Goal: Task Accomplishment & Management: Complete application form

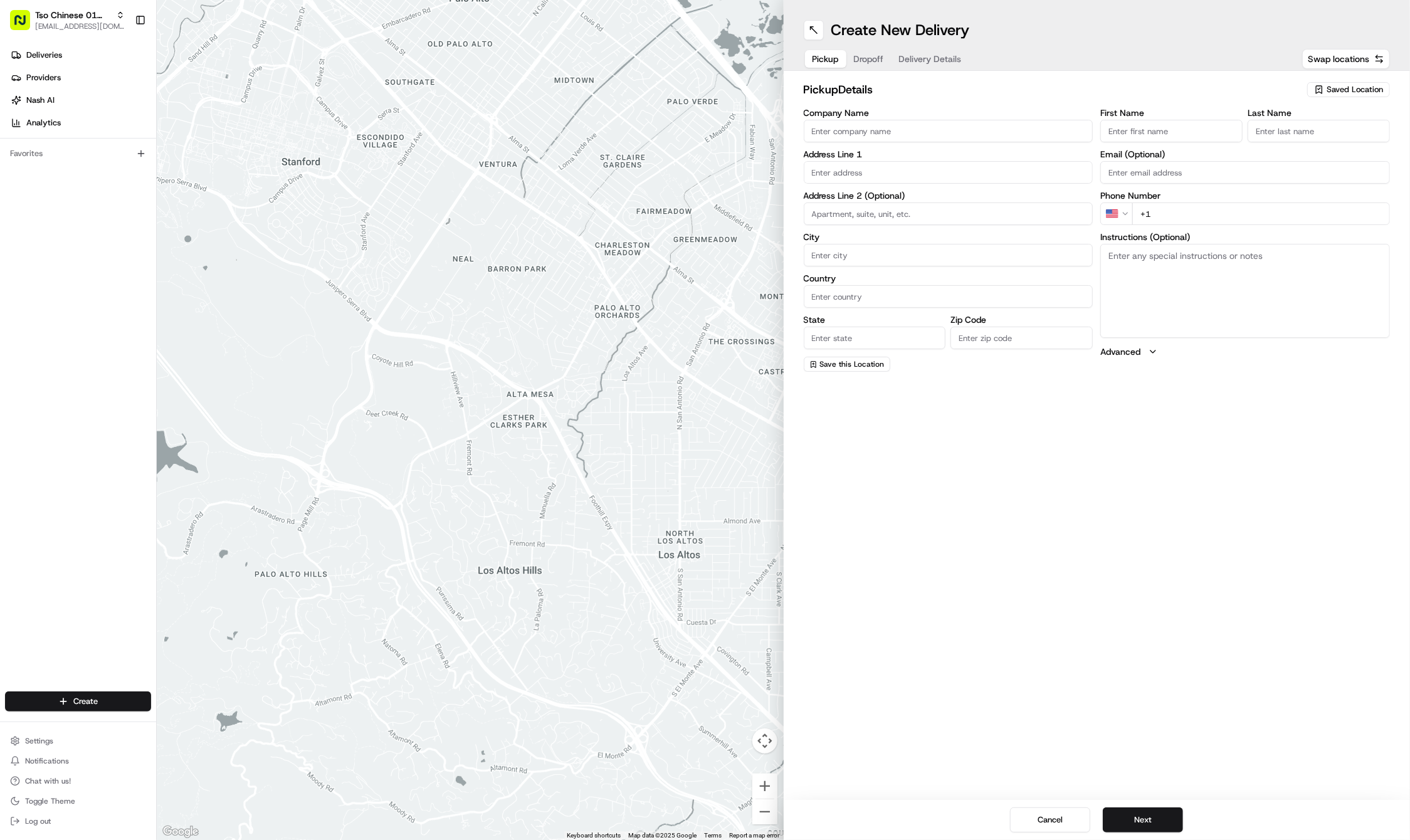
click at [1340, 83] on div "Saved Location" at bounding box center [1349, 90] width 83 height 15
click at [1348, 143] on span "(01) Tso Chinese Takeout & Delivery Cherrywood" at bounding box center [1328, 142] width 154 height 22
type input "(01) Tso Chinese Takeout & Delivery Cherrywood"
type input "Ste E-5"
type input "Austin"
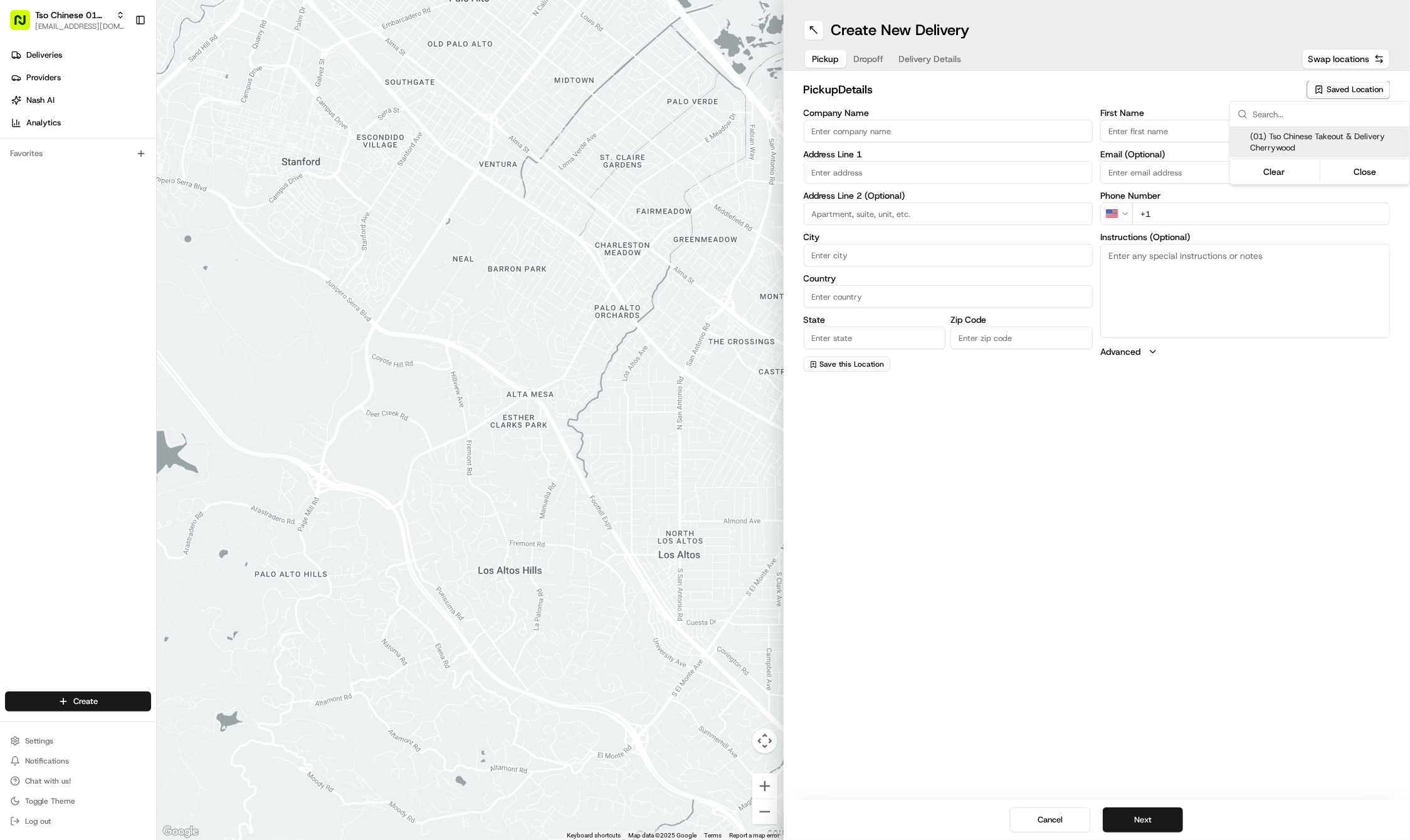
type input "US"
type input "[GEOGRAPHIC_DATA]"
type input "78722"
type input "Tso Chinese"
type input "Cherrywood Manager"
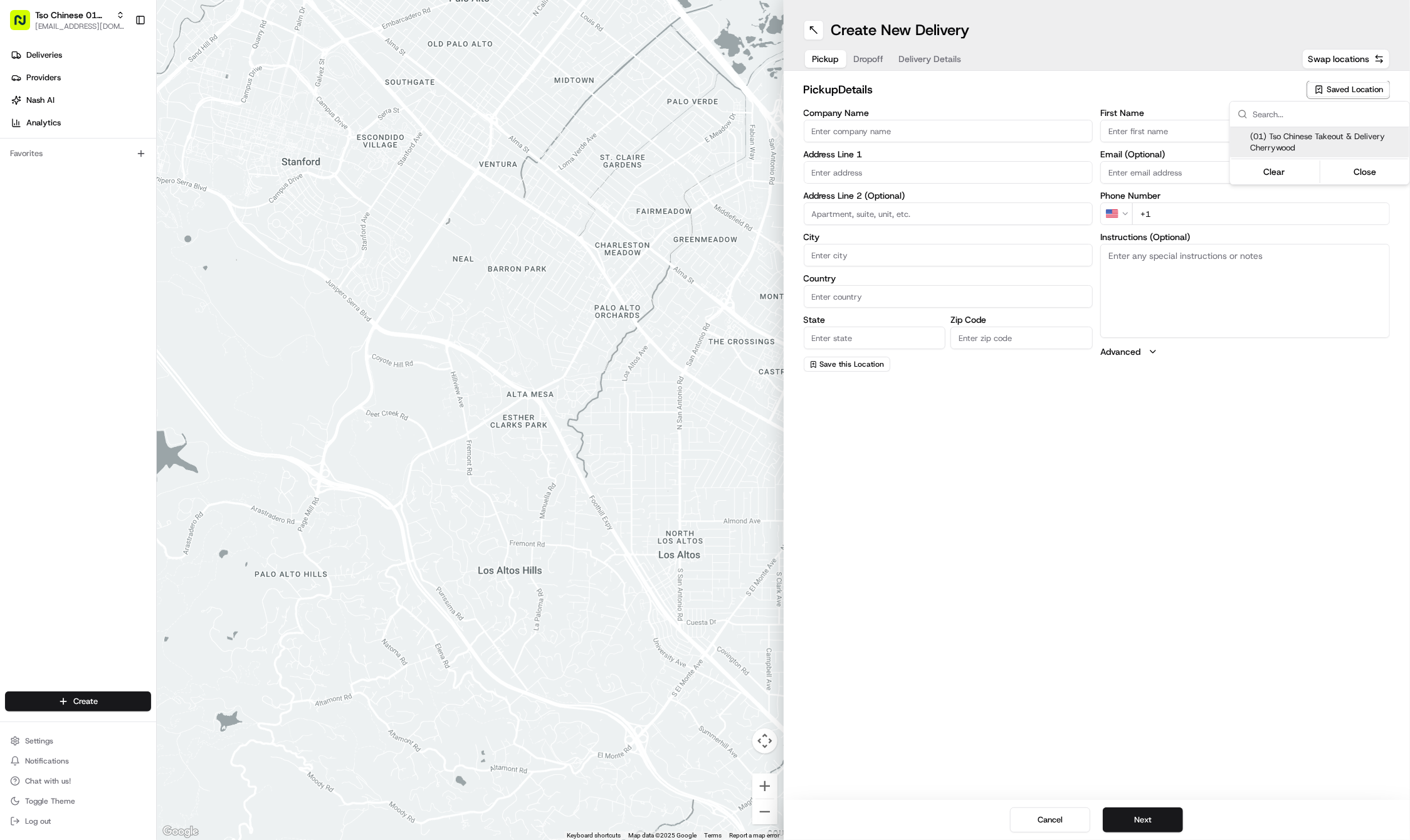
type input "[EMAIL_ADDRESS][DOMAIN_NAME]"
type input "[PHONE_NUMBER]"
type input "[STREET_ADDRESS]"
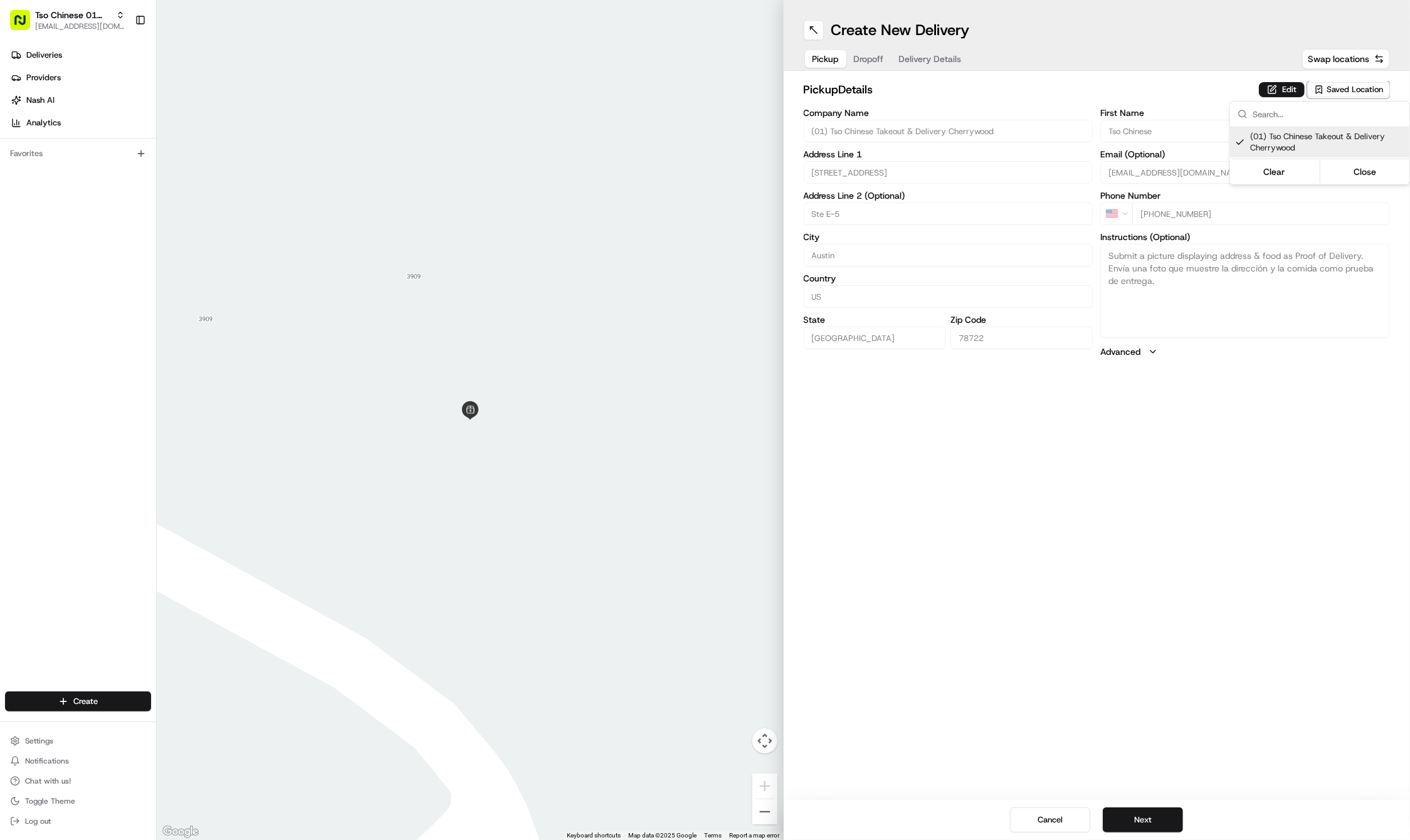
click at [1149, 820] on html "Tso Chinese 01 Cherrywood [EMAIL_ADDRESS][DOMAIN_NAME] Toggle Sidebar Deliverie…" at bounding box center [705, 420] width 1410 height 840
click at [1149, 820] on button "Next" at bounding box center [1143, 820] width 80 height 25
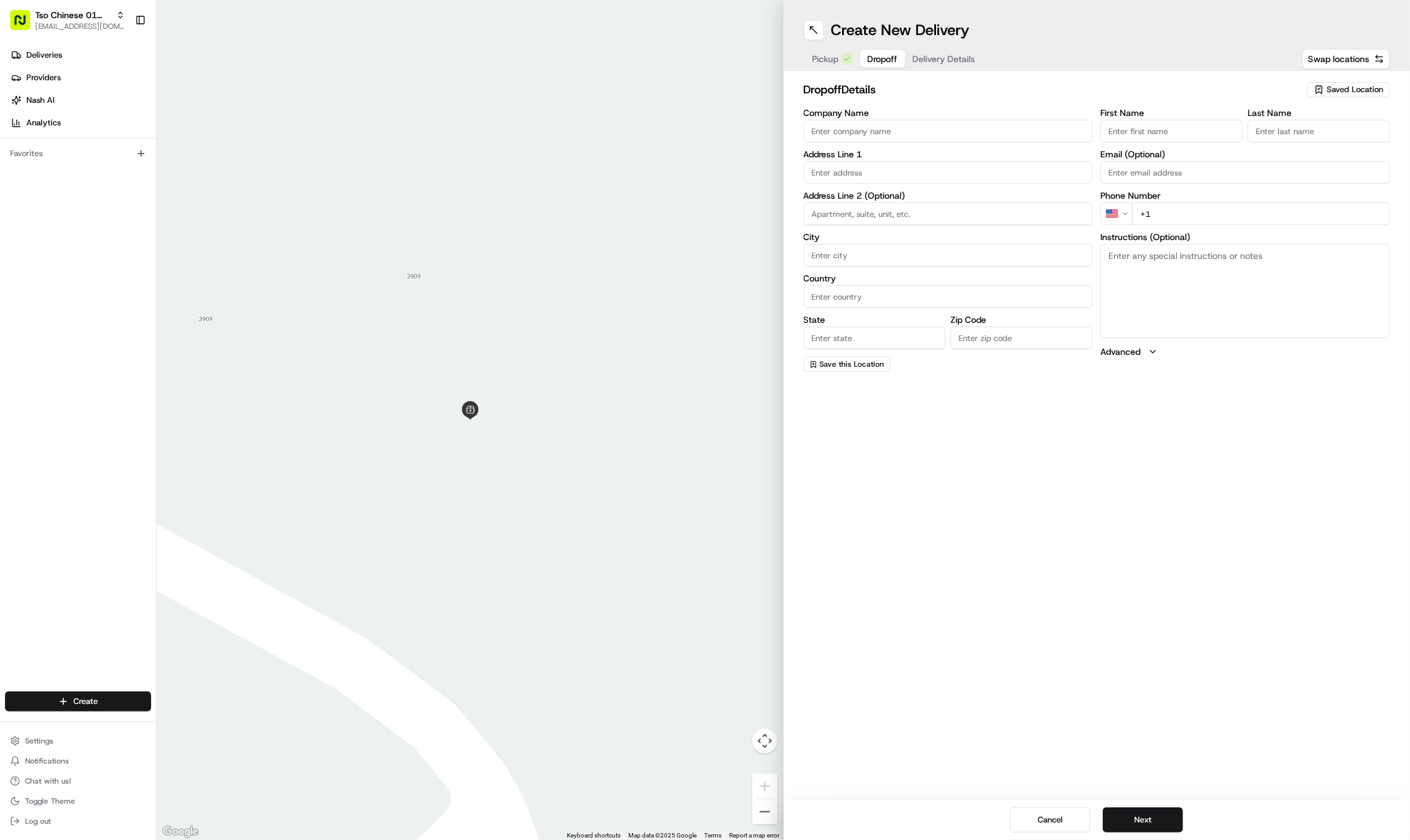
click at [1141, 122] on input "First Name" at bounding box center [1171, 131] width 142 height 22
paste input "[PERSON_NAME]"
type input "[PERSON_NAME]"
click at [1270, 126] on input "Last Name" at bounding box center [1319, 131] width 142 height 22
paste input "[PERSON_NAME]"
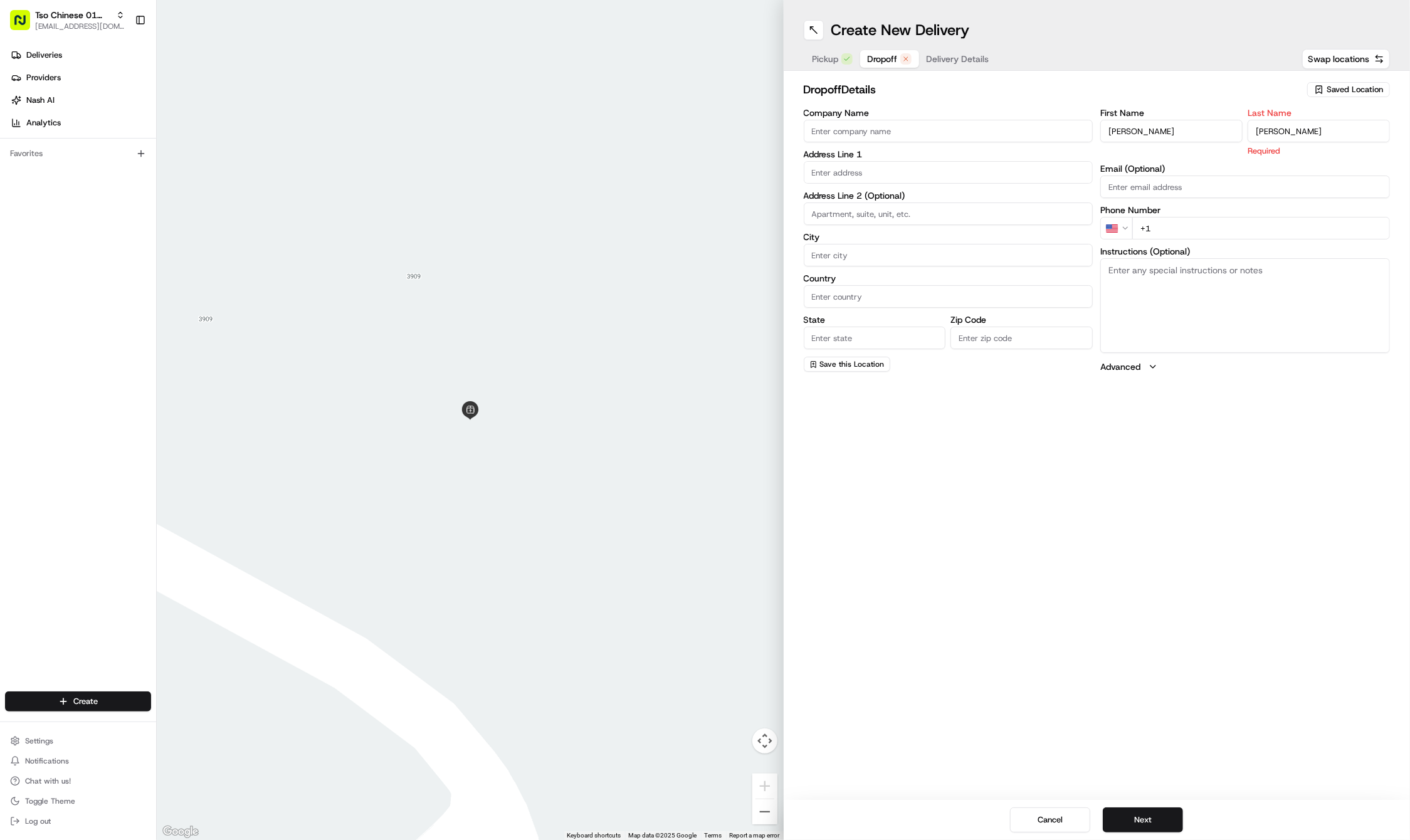
type input "[PERSON_NAME]"
click at [1236, 219] on input "+1" at bounding box center [1261, 228] width 257 height 22
click at [1236, 219] on input "+1" at bounding box center [1261, 214] width 257 height 22
paste input "[PHONE_NUMBER]"
type input "[PHONE_NUMBER]"
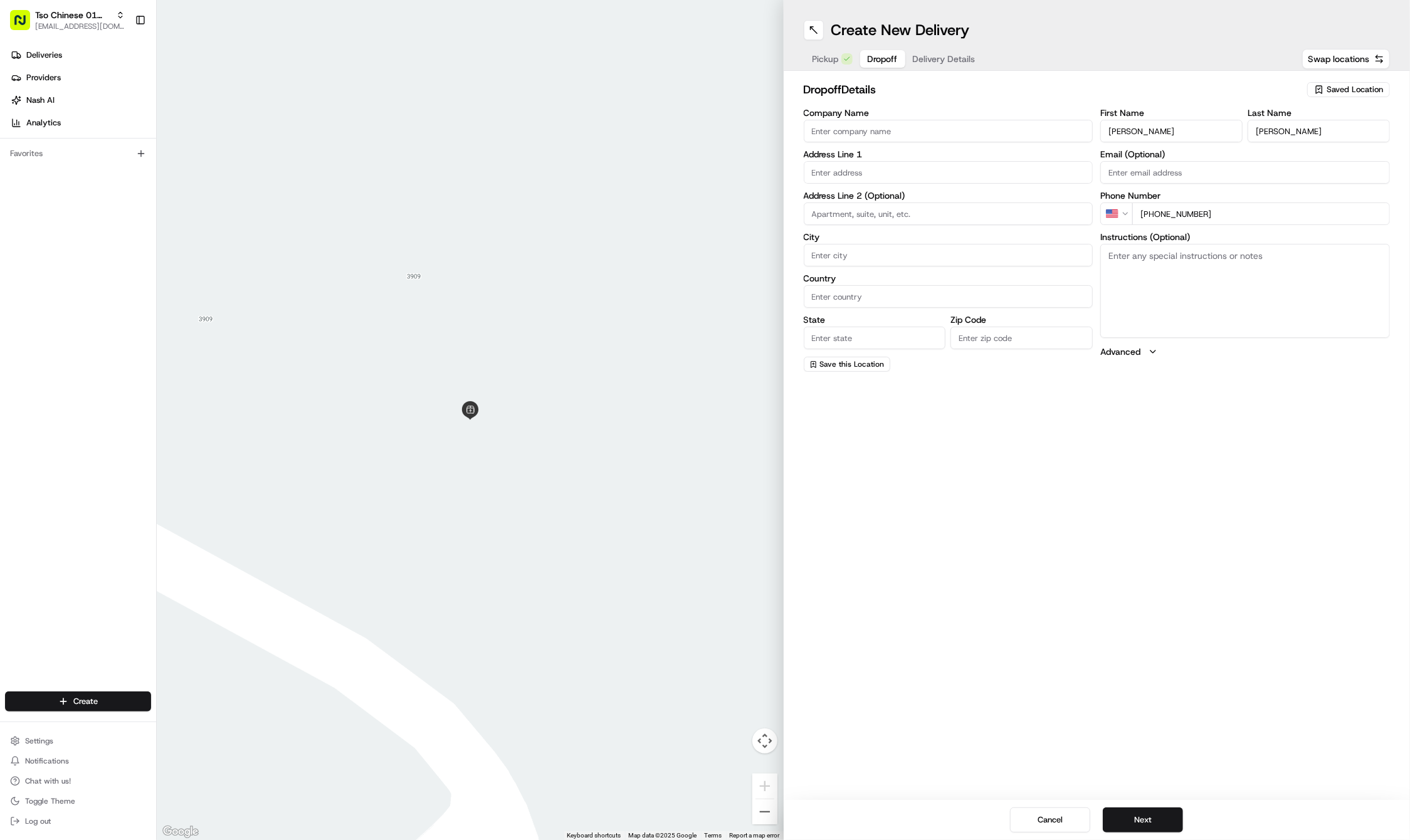
click at [837, 174] on input "text" at bounding box center [948, 172] width 290 height 22
paste input "1607 [GEOGRAPHIC_DATA]"
click at [883, 196] on div "[GEOGRAPHIC_DATA], [GEOGRAPHIC_DATA], [GEOGRAPHIC_DATA]" at bounding box center [948, 203] width 284 height 30
type input "[GEOGRAPHIC_DATA], [GEOGRAPHIC_DATA]"
type input "Austin"
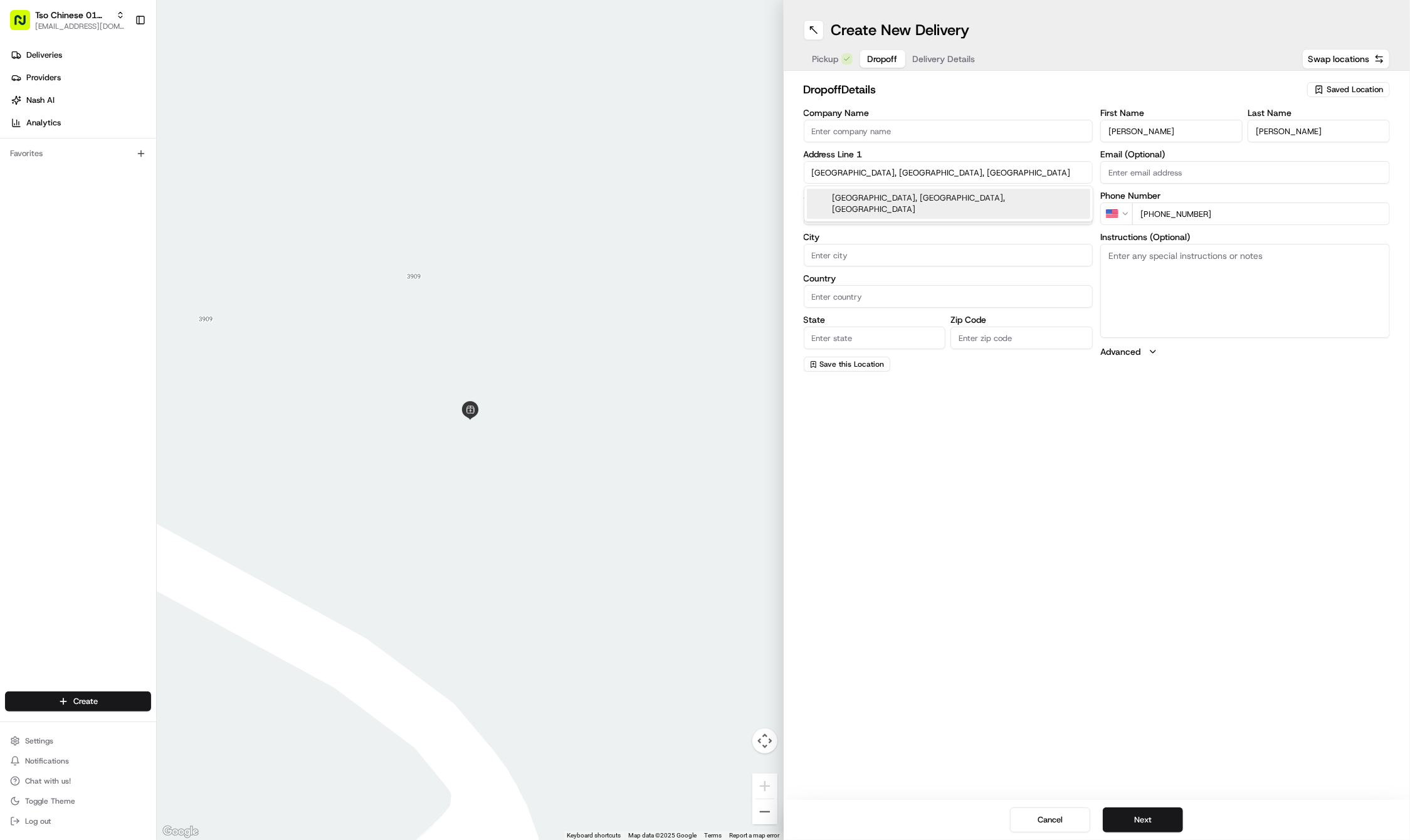
type input "[GEOGRAPHIC_DATA]"
type input "78702"
type input "1607 [GEOGRAPHIC_DATA]"
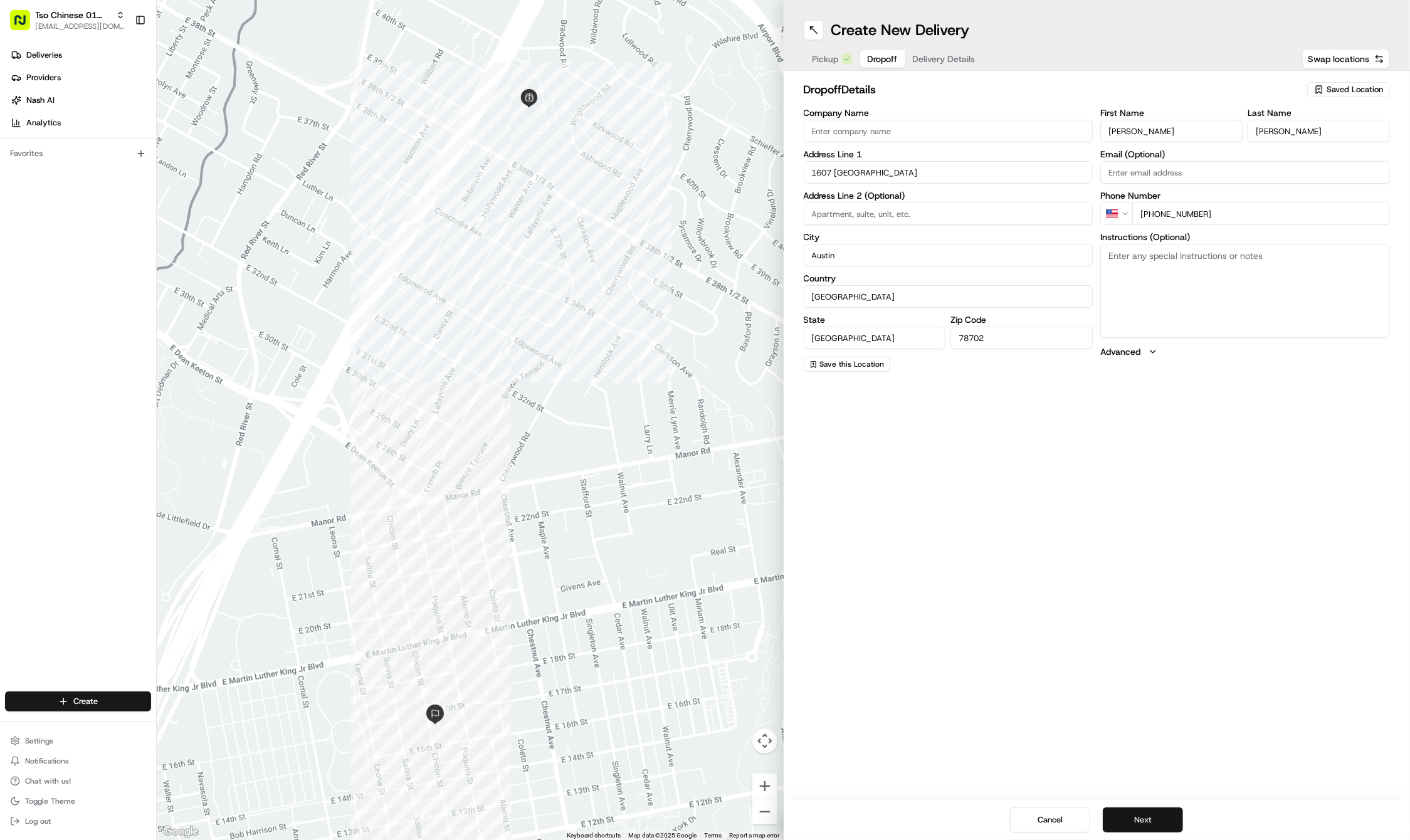
click at [1145, 818] on button "Next" at bounding box center [1143, 820] width 80 height 25
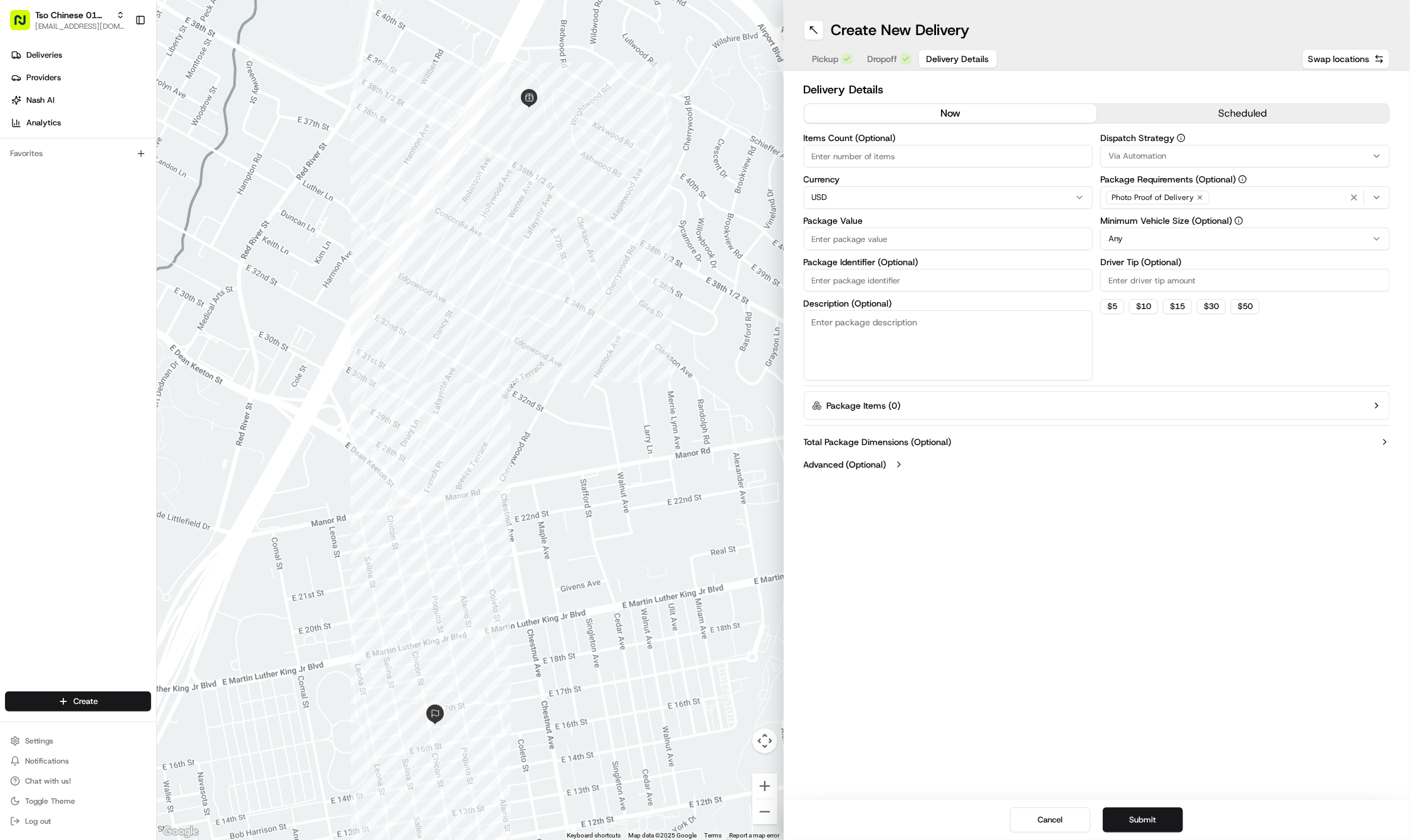
click at [916, 272] on input "Package Identifier (Optional)" at bounding box center [948, 280] width 290 height 22
paste input "#LKDJD27"
type input "#LKDJD27"
click at [861, 236] on input "Package Value" at bounding box center [948, 239] width 290 height 22
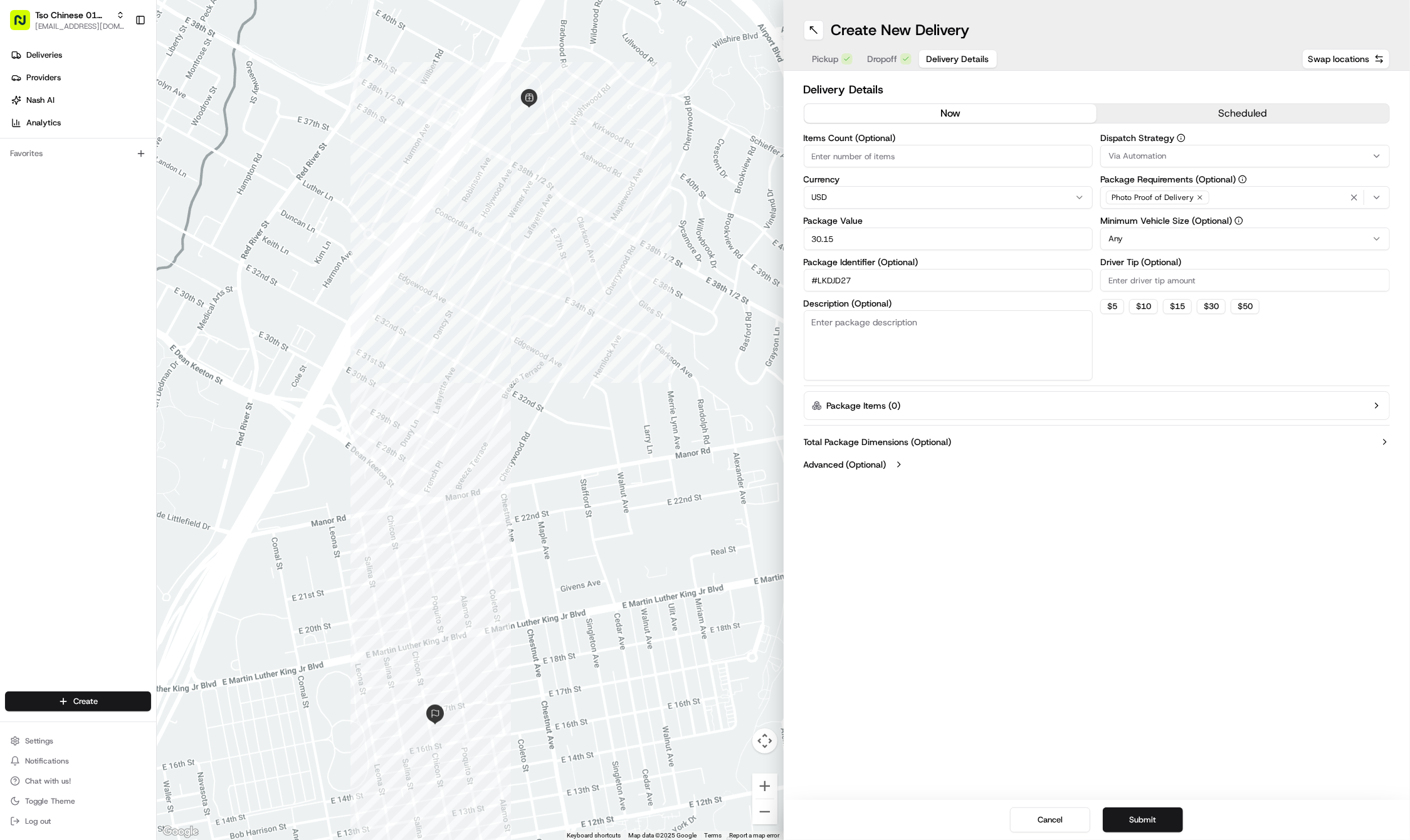
type input "30.15"
click at [1142, 279] on input "Driver Tip (Optional)" at bounding box center [1245, 280] width 290 height 22
type input "2"
click at [1179, 154] on div "Via Automation" at bounding box center [1245, 156] width 284 height 11
click at [1188, 219] on span "Tso Cherrywood Strategy" at bounding box center [1199, 224] width 154 height 11
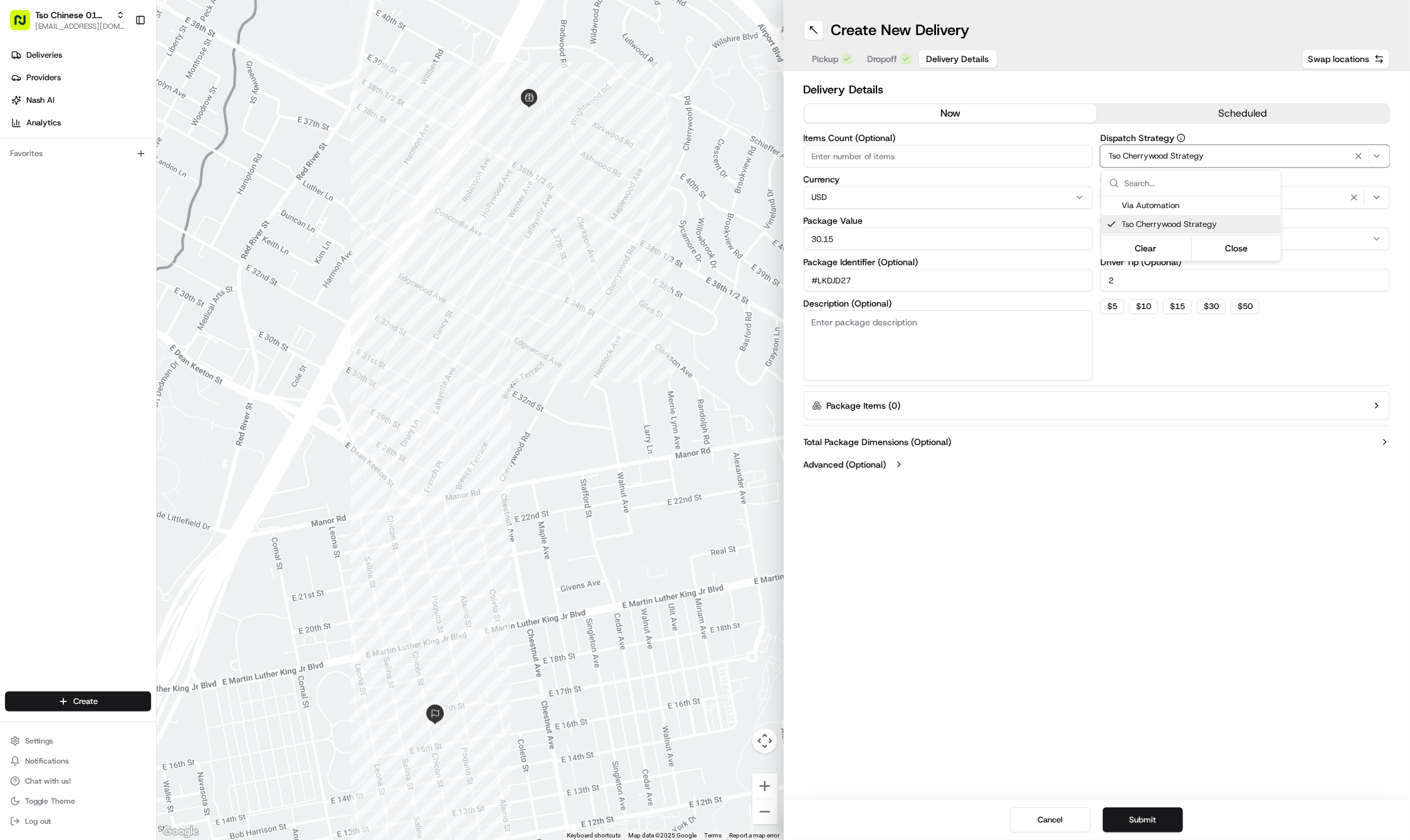
click at [1026, 504] on html "Tso Chinese 01 Cherrywood [EMAIL_ADDRESS][DOMAIN_NAME] Toggle Sidebar Deliverie…" at bounding box center [705, 420] width 1410 height 840
click at [219, 1] on div at bounding box center [470, 420] width 627 height 840
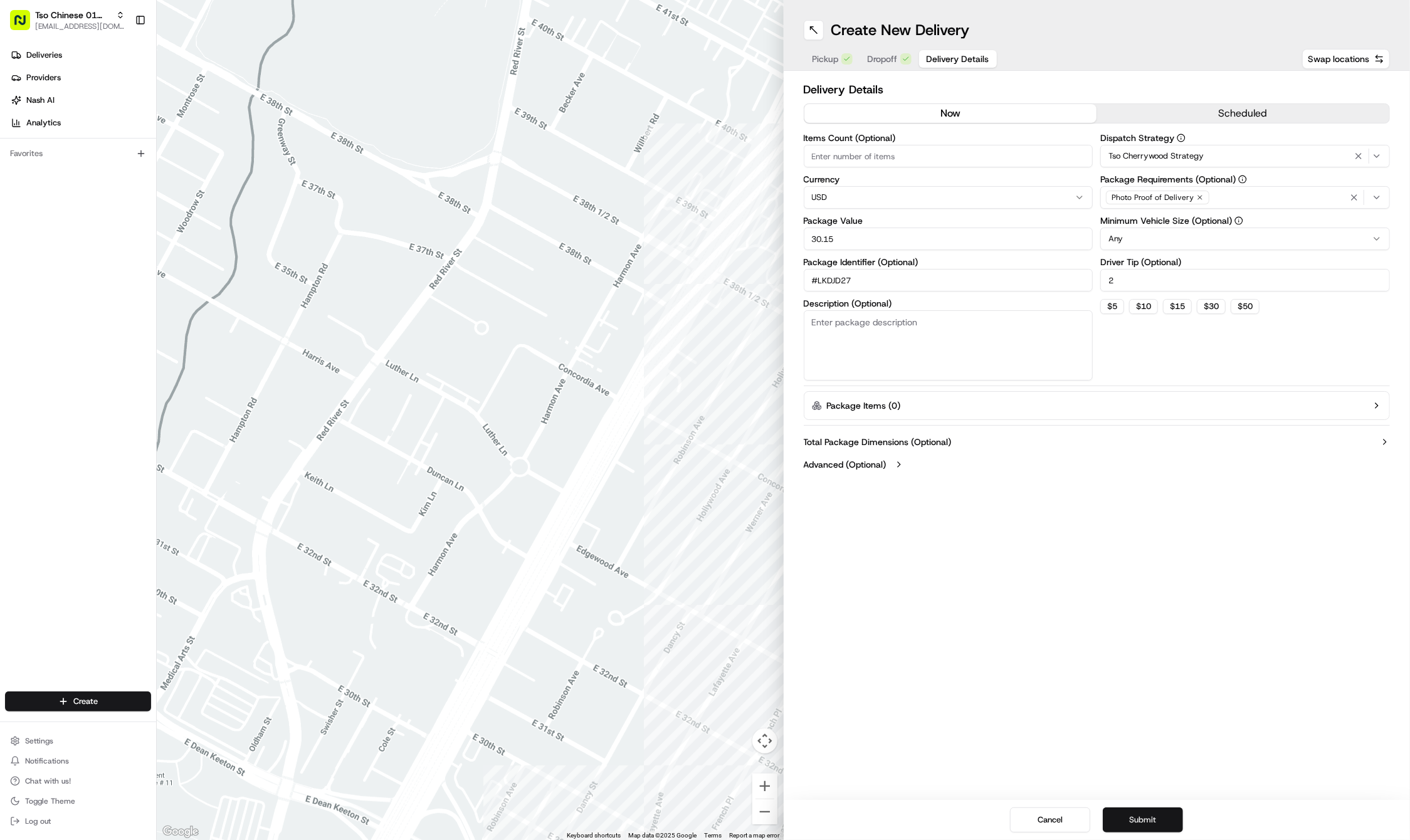
click at [1144, 821] on button "Submit" at bounding box center [1143, 820] width 80 height 25
